Goal: Task Accomplishment & Management: Manage account settings

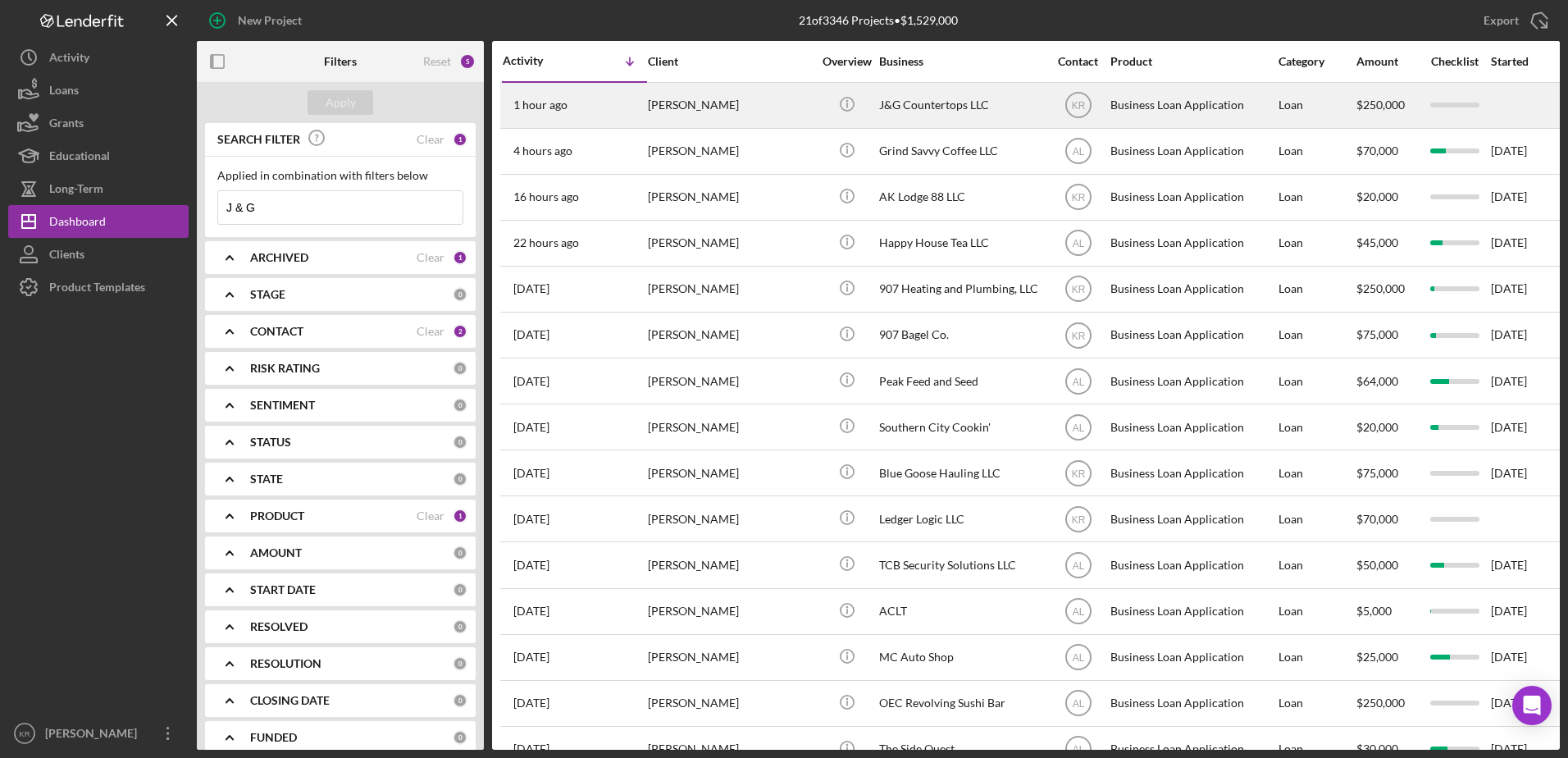
click at [629, 103] on div "1 hour ago [PERSON_NAME][GEOGRAPHIC_DATA]" at bounding box center [574, 105] width 143 height 44
